Goal: Task Accomplishment & Management: Manage account settings

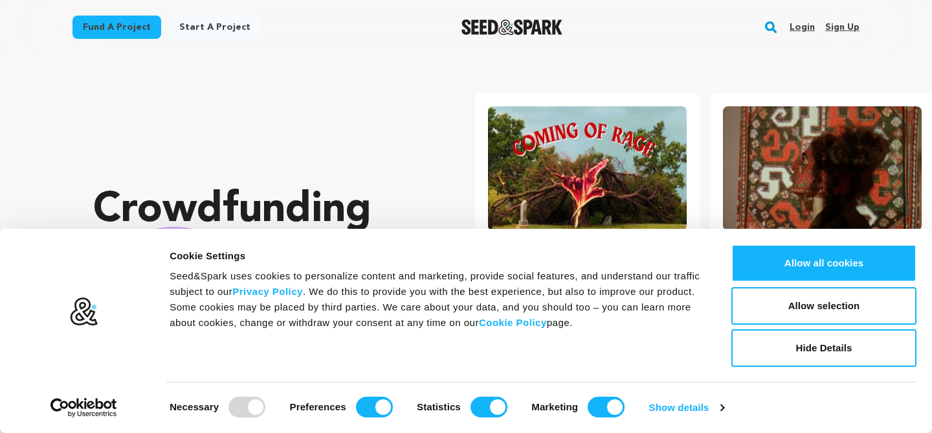
click at [805, 25] on link "Login" at bounding box center [802, 27] width 25 height 21
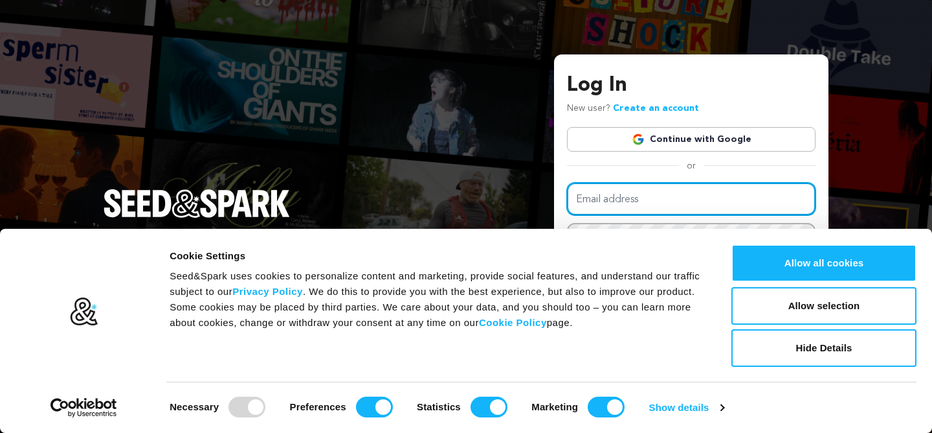
type input "[EMAIL_ADDRESS][DOMAIN_NAME]"
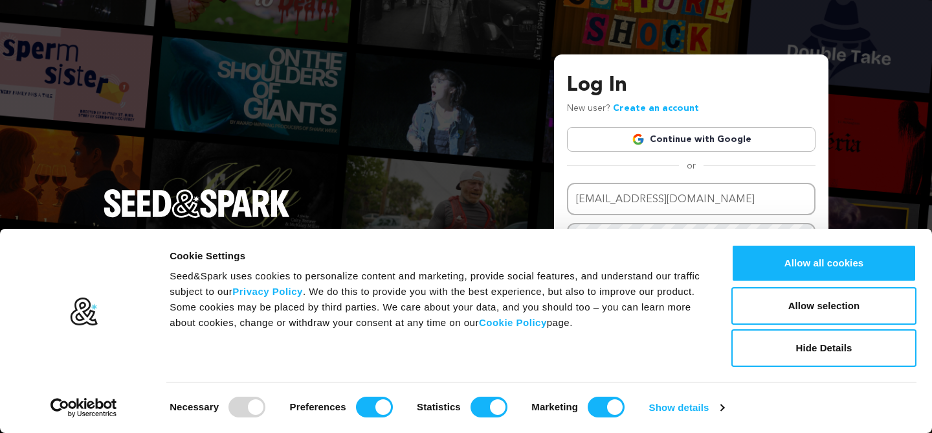
click at [863, 201] on div "Log In New user? Create an account Continue with Google or Email address [EMAIL…" at bounding box center [466, 216] width 932 height 433
click at [770, 344] on button "Hide Details" at bounding box center [824, 348] width 185 height 38
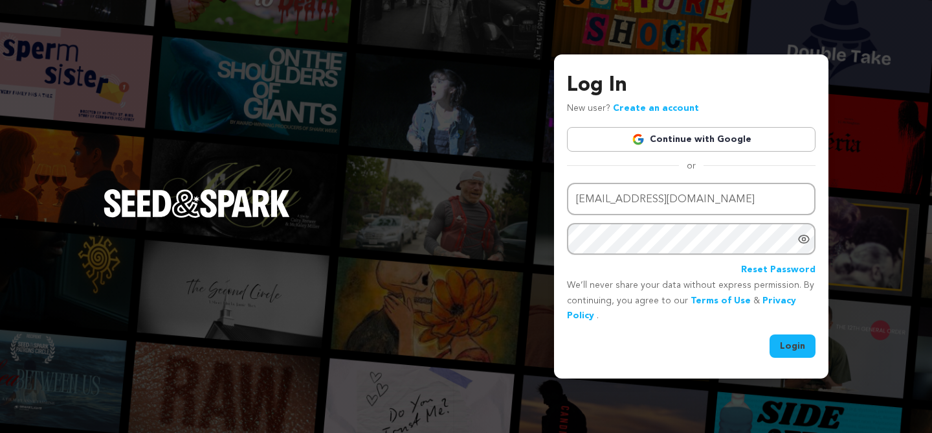
click at [788, 343] on button "Login" at bounding box center [793, 345] width 46 height 23
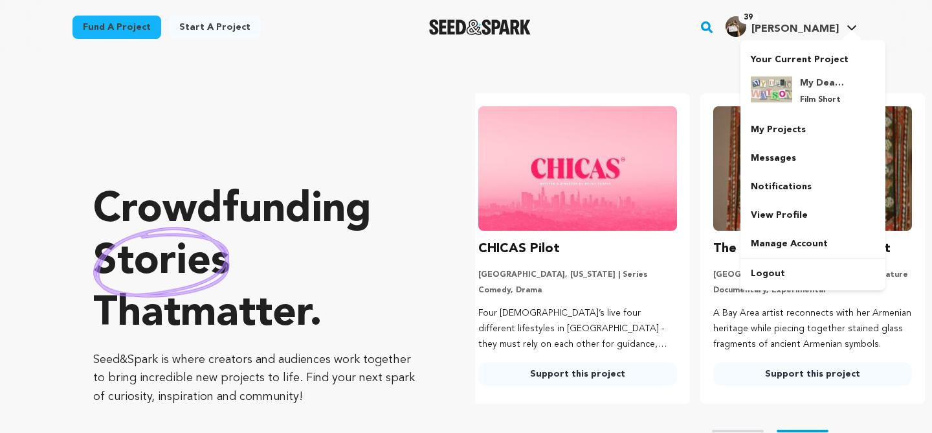
scroll to position [0, 245]
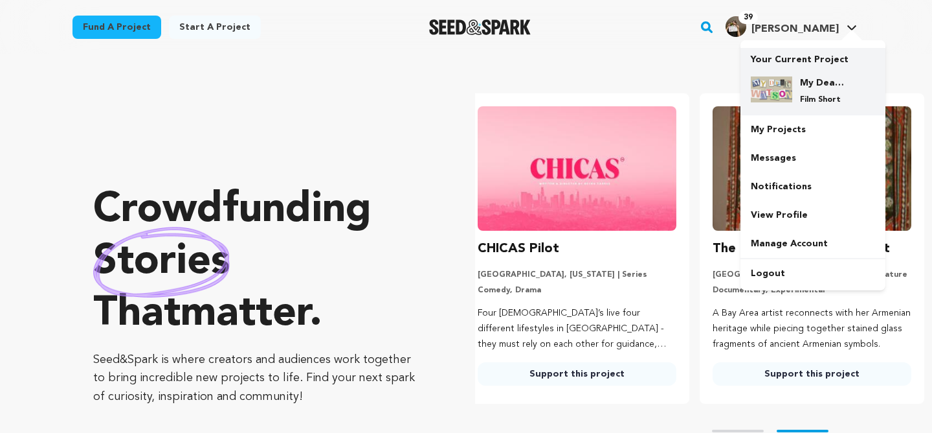
click at [816, 87] on h4 "My Dear Watson" at bounding box center [823, 82] width 47 height 13
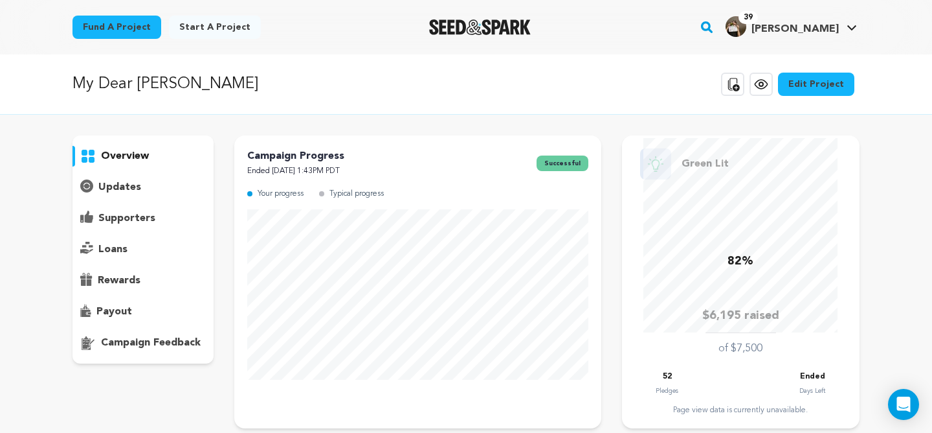
click at [129, 217] on p "supporters" at bounding box center [126, 218] width 57 height 16
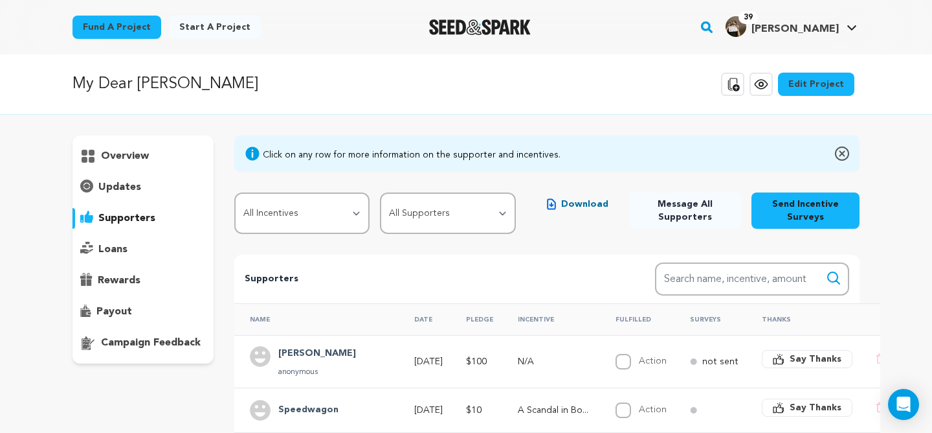
click at [124, 156] on p "overview" at bounding box center [125, 156] width 48 height 16
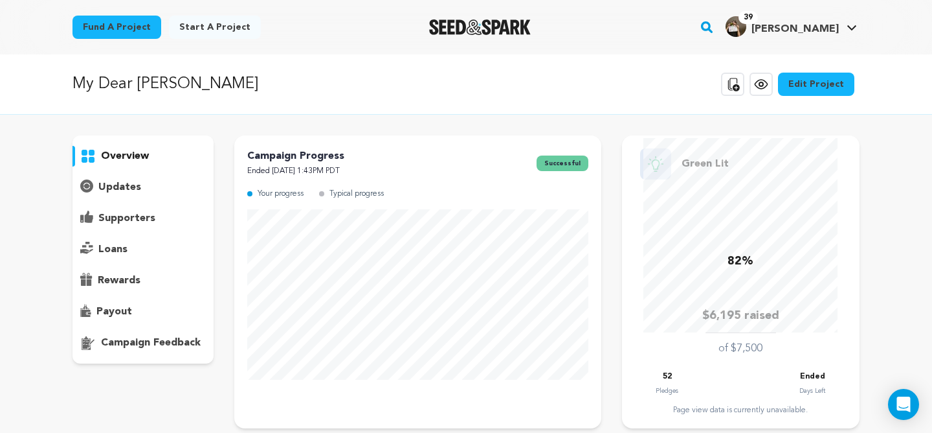
click at [767, 88] on icon at bounding box center [761, 84] width 12 height 9
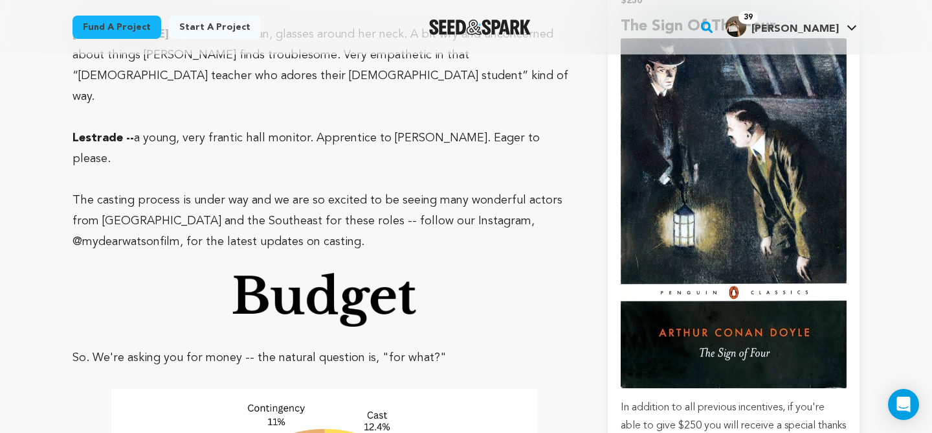
scroll to position [2476, 0]
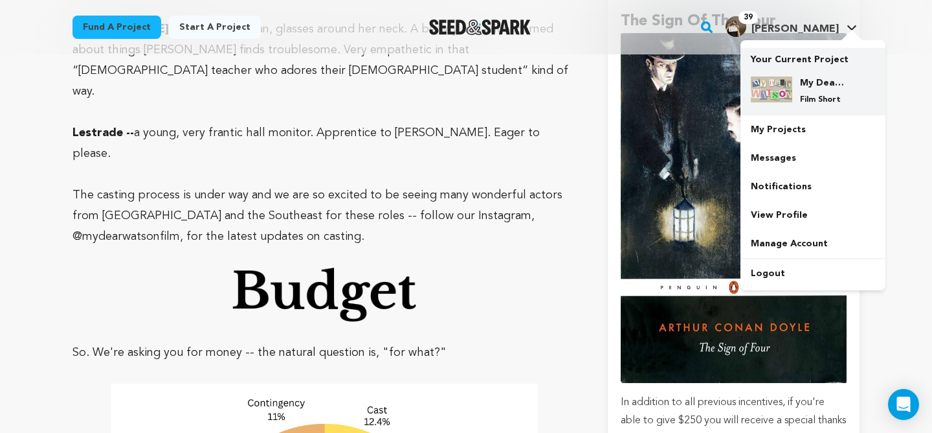
click at [808, 88] on h4 "My Dear [PERSON_NAME]" at bounding box center [823, 82] width 47 height 13
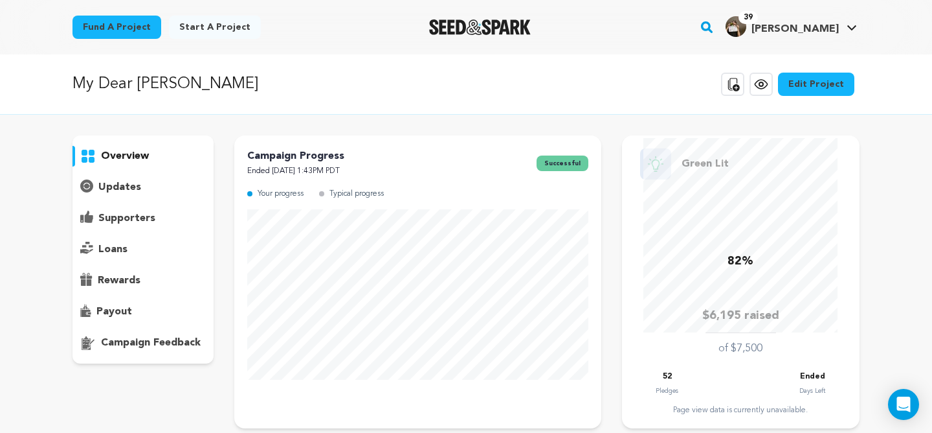
click at [127, 218] on p "supporters" at bounding box center [126, 218] width 57 height 16
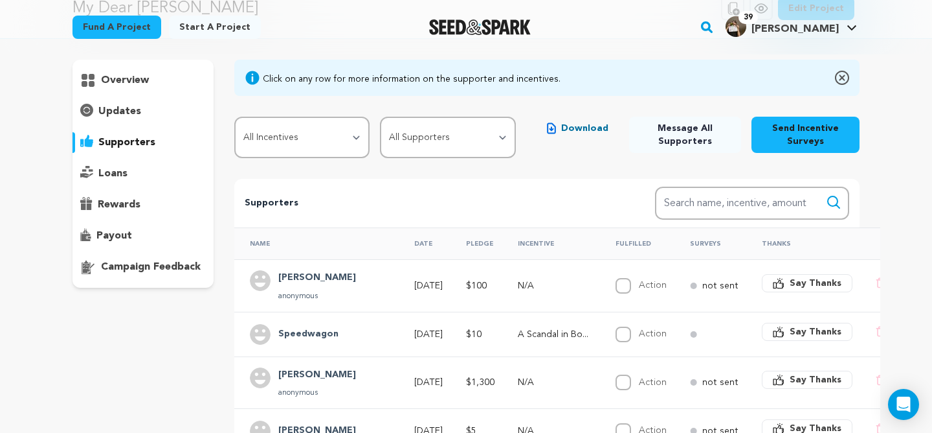
scroll to position [73, 0]
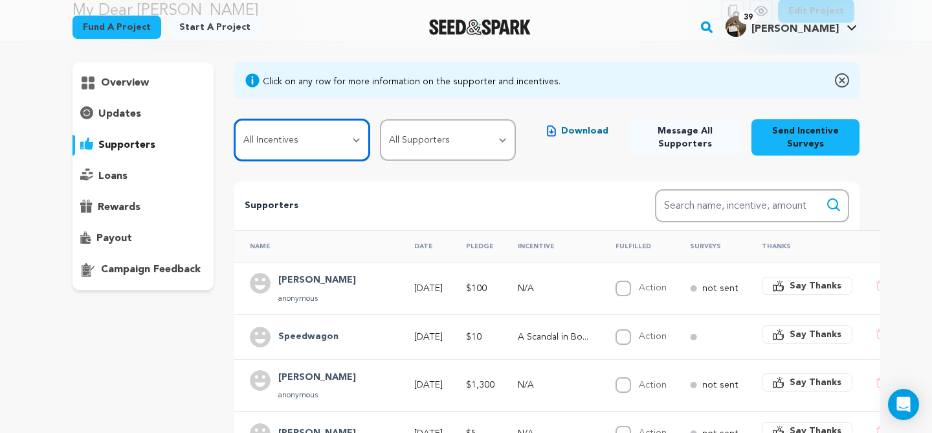
click at [344, 132] on select "All Incentives A Scandal in [GEOGRAPHIC_DATA] The Speckled Band The Empty House…" at bounding box center [302, 139] width 136 height 41
click at [234, 119] on select "All Incentives A Scandal in [GEOGRAPHIC_DATA] The Speckled Band The Empty House…" at bounding box center [302, 139] width 136 height 41
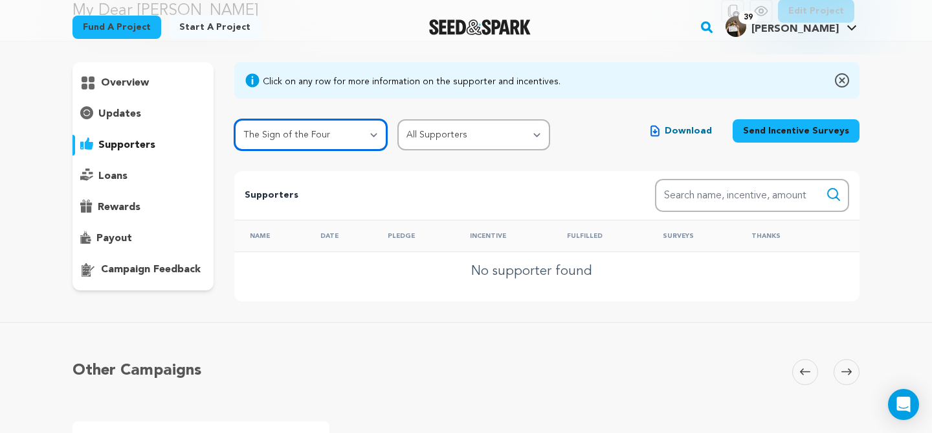
click at [324, 136] on select "All Incentives A Scandal in [GEOGRAPHIC_DATA] The Speckled Band The Empty House…" at bounding box center [310, 134] width 153 height 31
click at [234, 119] on select "All Incentives A Scandal in [GEOGRAPHIC_DATA] The Speckled Band The Empty House…" at bounding box center [310, 134] width 153 height 31
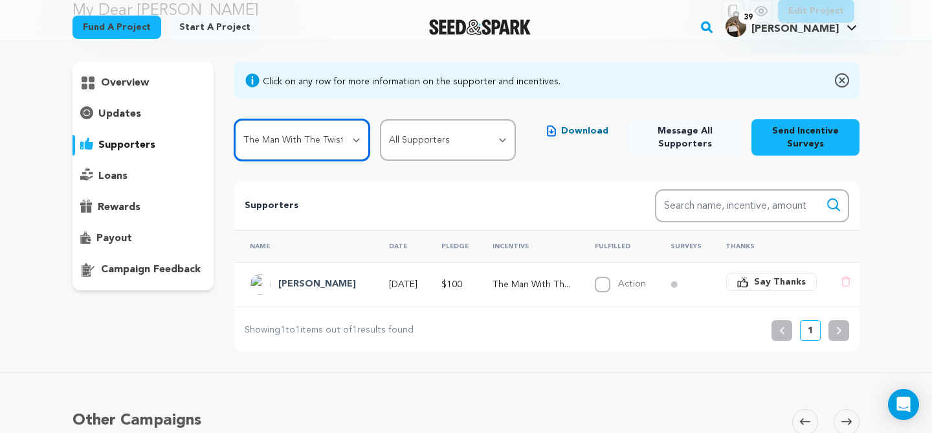
click at [345, 141] on select "All Incentives A Scandal in [GEOGRAPHIC_DATA] The Speckled Band The Empty House…" at bounding box center [302, 139] width 136 height 41
click at [234, 119] on select "All Incentives A Scandal in [GEOGRAPHIC_DATA] The Speckled Band The Empty House…" at bounding box center [302, 139] width 136 height 41
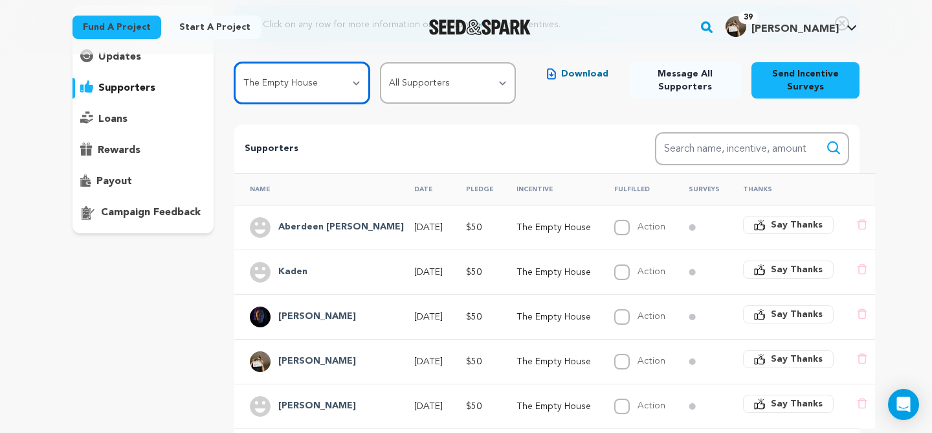
scroll to position [101, 0]
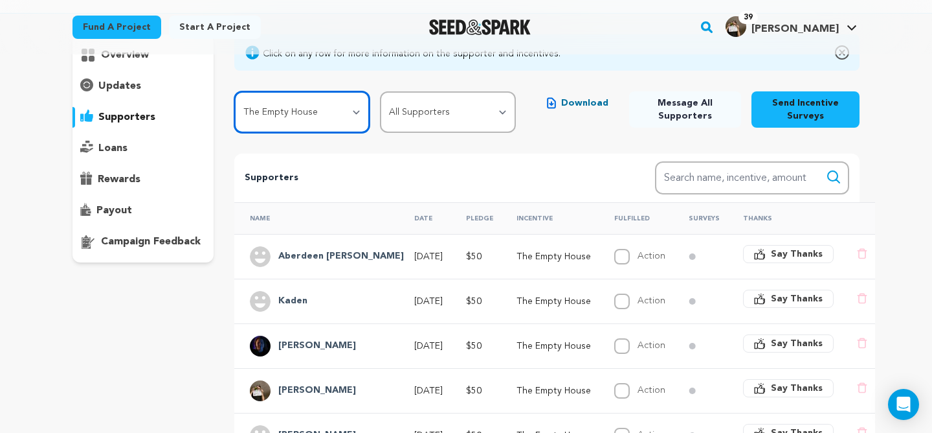
click at [353, 112] on select "All Incentives A Scandal in [GEOGRAPHIC_DATA] The Speckled Band The Empty House…" at bounding box center [302, 111] width 136 height 41
click at [234, 91] on select "All Incentives A Scandal in [GEOGRAPHIC_DATA] The Speckled Band The Empty House…" at bounding box center [302, 111] width 136 height 41
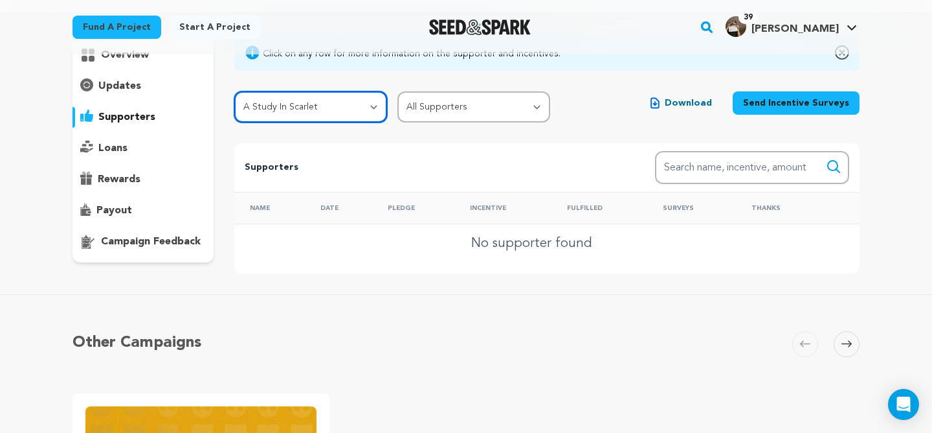
click at [356, 105] on select "All Incentives A Scandal in [GEOGRAPHIC_DATA] The Speckled Band The Empty House…" at bounding box center [310, 106] width 153 height 31
click at [234, 91] on select "All Incentives A Scandal in [GEOGRAPHIC_DATA] The Speckled Band The Empty House…" at bounding box center [310, 106] width 153 height 31
click at [348, 108] on select "All Incentives A Scandal in [GEOGRAPHIC_DATA] The Speckled Band The Empty House…" at bounding box center [310, 106] width 153 height 31
click at [234, 91] on select "All Incentives A Scandal in [GEOGRAPHIC_DATA] The Speckled Band The Empty House…" at bounding box center [310, 106] width 153 height 31
click at [347, 100] on select "All Incentives A Scandal in [GEOGRAPHIC_DATA] The Speckled Band The Empty House…" at bounding box center [310, 106] width 153 height 31
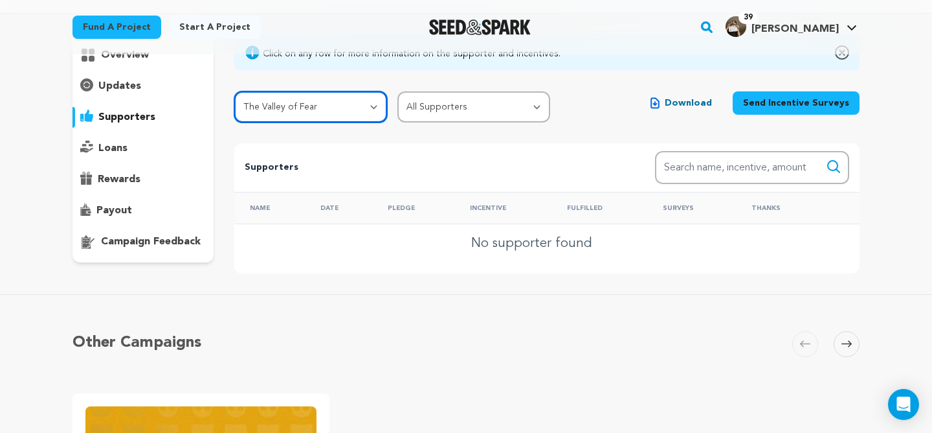
click at [234, 91] on select "All Incentives A Scandal in [GEOGRAPHIC_DATA] The Speckled Band The Empty House…" at bounding box center [310, 106] width 153 height 31
click at [356, 104] on select "All Incentives A Scandal in [GEOGRAPHIC_DATA] The Speckled Band The Empty House…" at bounding box center [310, 106] width 153 height 31
click at [234, 91] on select "All Incentives A Scandal in [GEOGRAPHIC_DATA] The Speckled Band The Empty House…" at bounding box center [310, 106] width 153 height 31
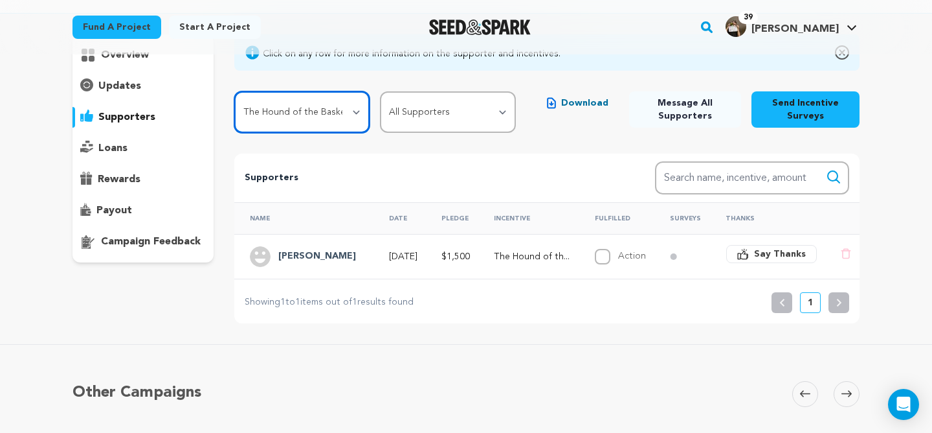
click at [353, 113] on select "All Incentives A Scandal in [GEOGRAPHIC_DATA] The Speckled Band The Empty House…" at bounding box center [302, 111] width 136 height 41
click at [234, 91] on select "All Incentives A Scandal in [GEOGRAPHIC_DATA] The Speckled Band The Empty House…" at bounding box center [302, 111] width 136 height 41
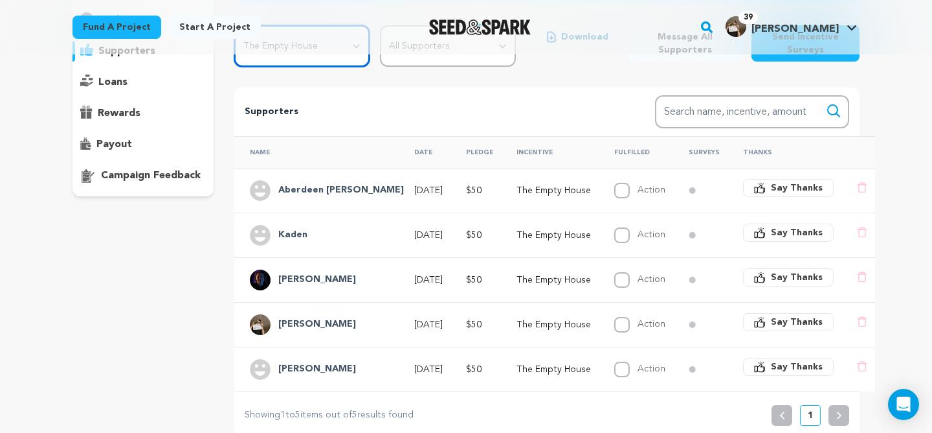
scroll to position [140, 0]
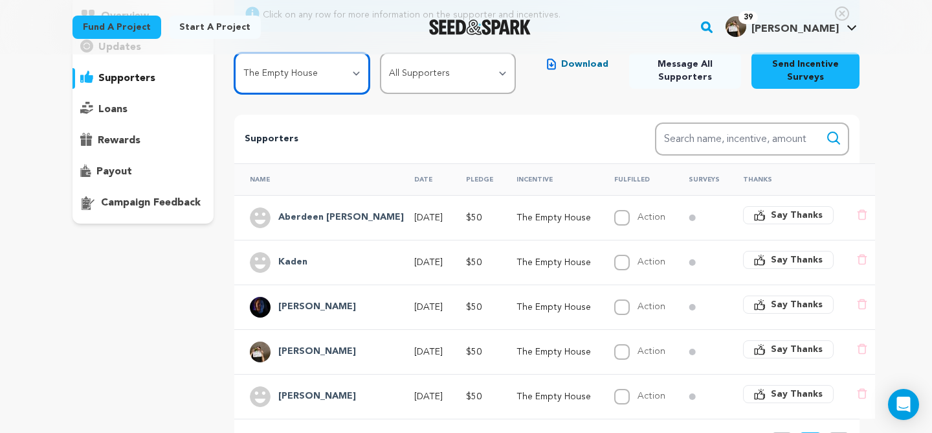
click at [351, 73] on select "All Incentives A Scandal in [GEOGRAPHIC_DATA] The Speckled Band The Empty House…" at bounding box center [302, 72] width 136 height 41
select select "107468"
click at [234, 52] on select "All Incentives A Scandal in [GEOGRAPHIC_DATA] The Speckled Band The Empty House…" at bounding box center [302, 72] width 136 height 41
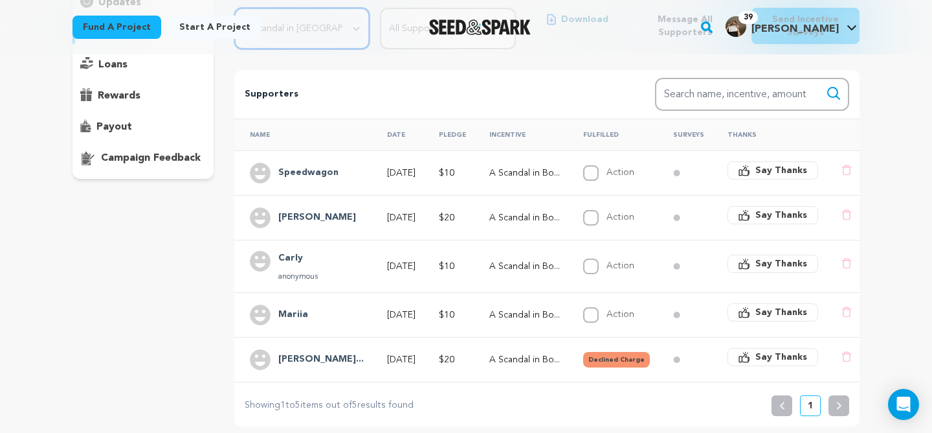
scroll to position [179, 0]
